Goal: Task Accomplishment & Management: Complete application form

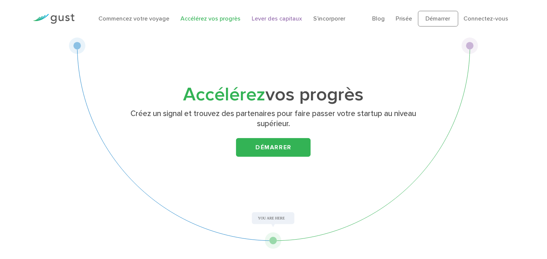
click at [285, 19] on link "Lever des capitaux" at bounding box center [276, 18] width 50 height 7
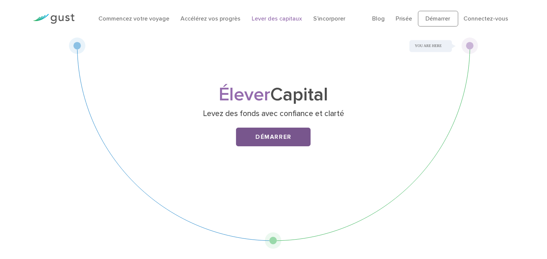
click at [270, 134] on link "Démarrer" at bounding box center [273, 136] width 75 height 19
